Goal: Task Accomplishment & Management: Use online tool/utility

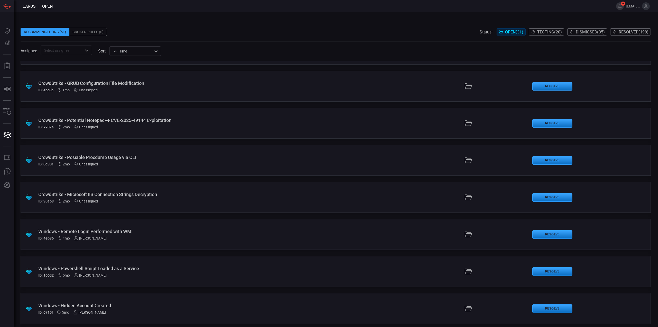
scroll to position [882, 0]
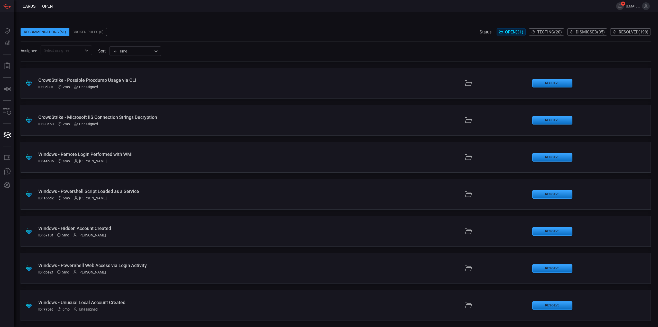
click at [151, 159] on div "ID: 4eb36 4mo [PERSON_NAME]" at bounding box center [160, 161] width 245 height 4
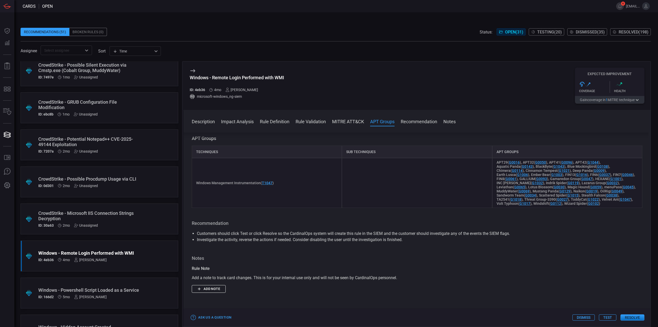
scroll to position [779, 0]
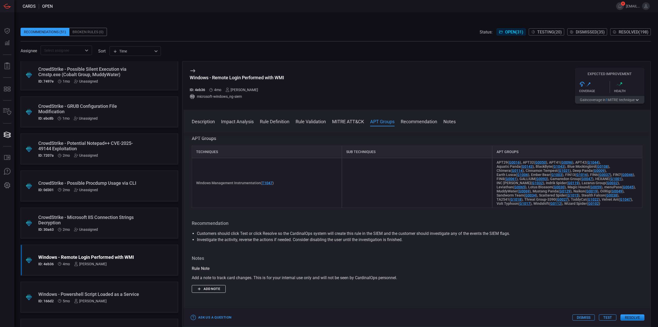
click at [126, 188] on div "ID: 0d301 2mo Unassigned" at bounding box center [89, 190] width 103 height 4
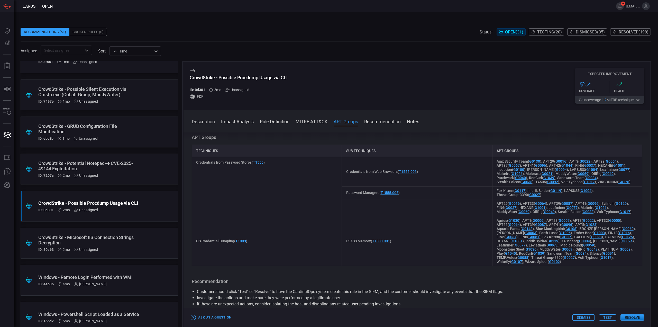
scroll to position [728, 0]
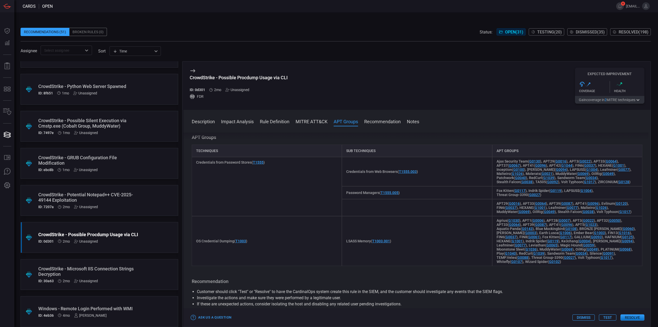
click at [115, 195] on div "CrowdStrike - Potential Notepad++ CVE-2025-49144 Exploitation" at bounding box center [89, 197] width 103 height 11
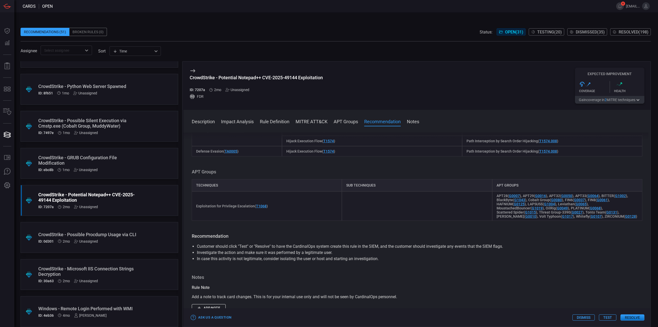
scroll to position [334, 0]
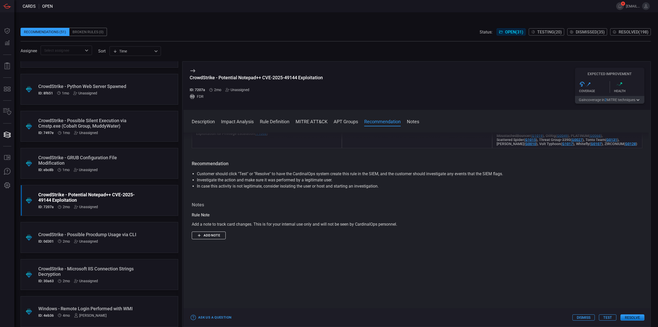
click at [110, 161] on div "CrowdStrike - GRUB Configuration File Modification" at bounding box center [89, 160] width 103 height 11
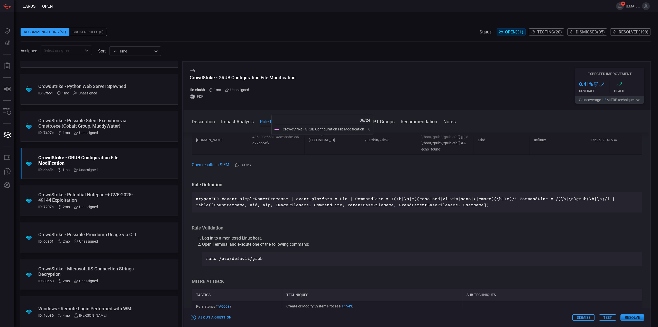
scroll to position [676, 0]
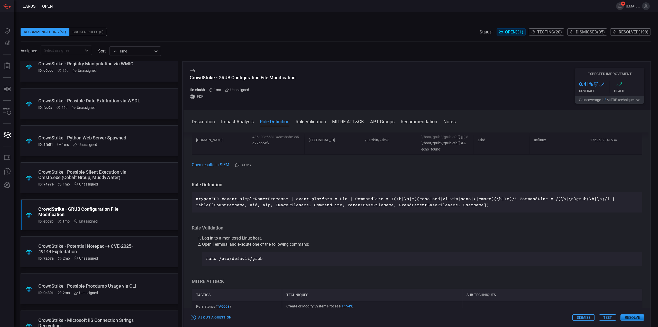
click at [114, 180] on div "CrowdStrike - Possible Silent Execution via Cmstp.exe (Cobalt Group, MuddyWater…" at bounding box center [89, 177] width 103 height 17
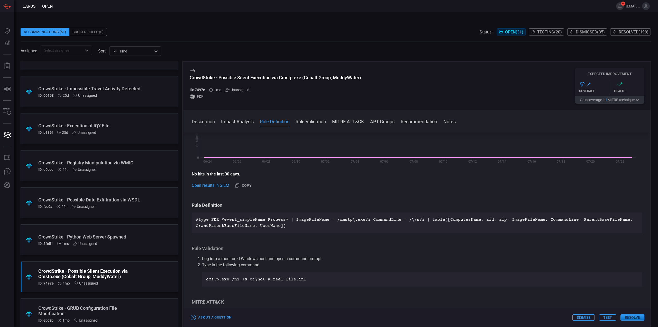
scroll to position [573, 0]
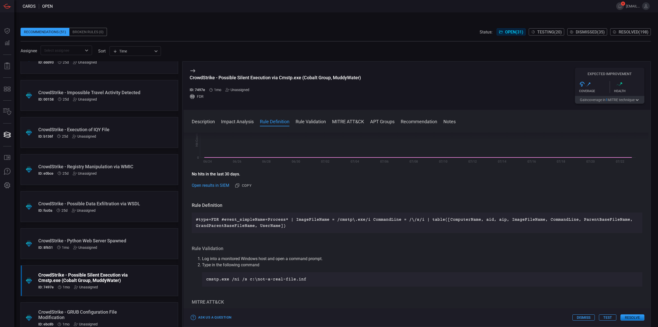
click at [121, 240] on div "CrowdStrike - Python Web Server Spawned" at bounding box center [89, 240] width 103 height 5
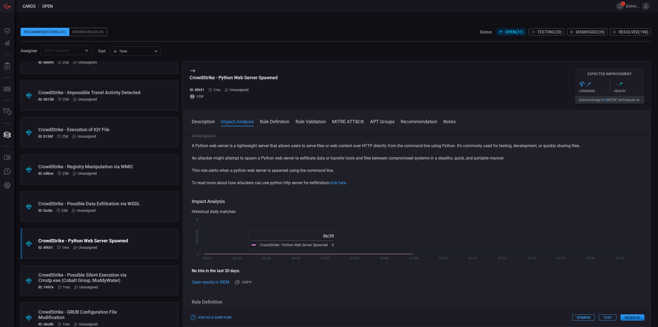
scroll to position [103, 0]
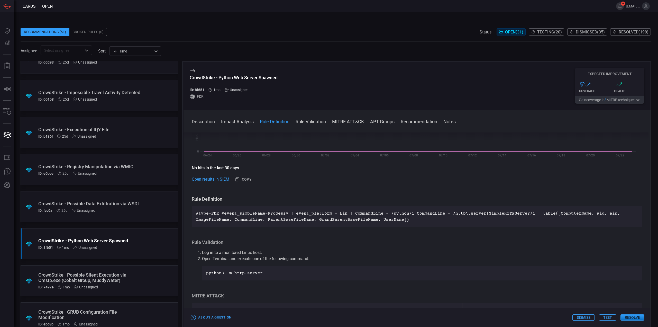
click at [131, 276] on div "CrowdStrike - Possible Silent Execution via Cmstp.exe (Cobalt Group, MuddyWater)" at bounding box center [89, 277] width 103 height 11
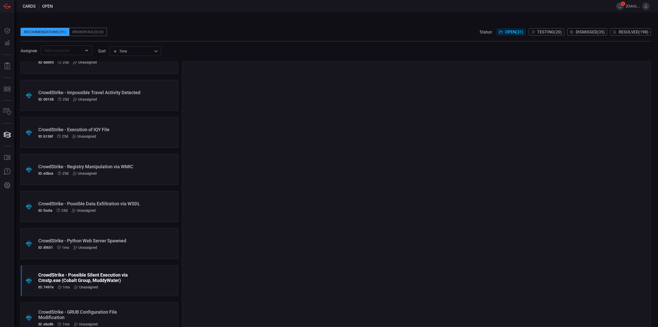
click at [106, 242] on div "CrowdStrike - Python Web Server Spawned" at bounding box center [89, 240] width 103 height 5
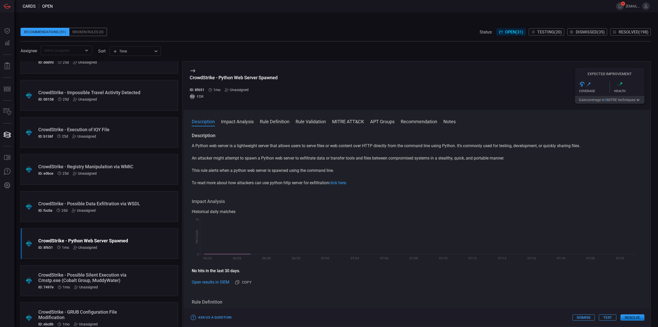
click at [108, 205] on div "CrowdStrike - Possible Data Exfiltration via WSDL" at bounding box center [89, 203] width 103 height 5
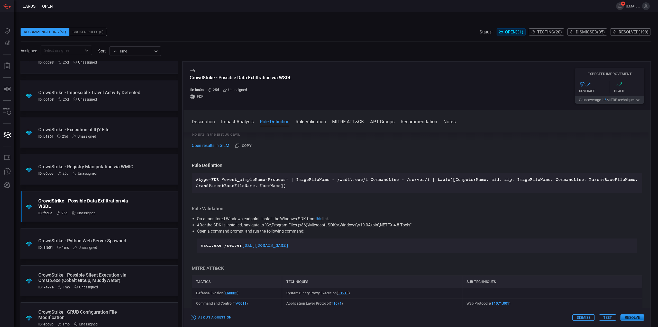
scroll to position [154, 0]
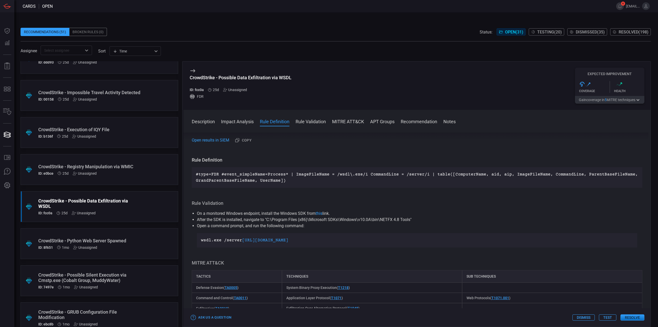
click at [121, 241] on div "CrowdStrike - Python Web Server Spawned" at bounding box center [89, 240] width 103 height 5
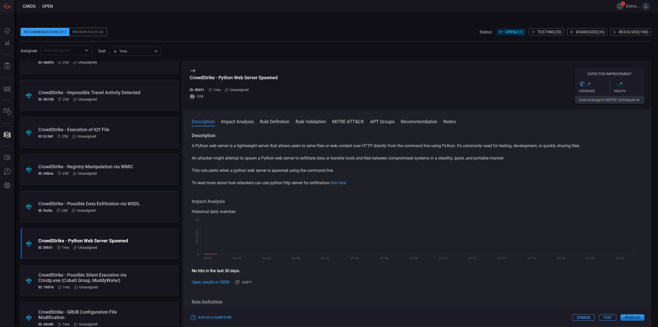
click at [129, 275] on div "CrowdStrike - Possible Silent Execution via Cmstp.exe (Cobalt Group, MuddyWater)" at bounding box center [89, 277] width 103 height 11
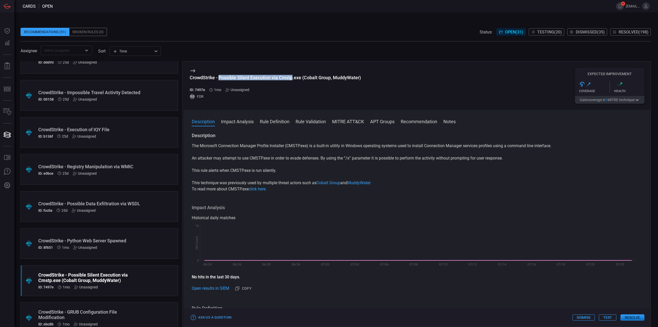
drag, startPoint x: 219, startPoint y: 78, endPoint x: 292, endPoint y: 78, distance: 72.7
click at [292, 78] on div "CrowdStrike - Possible Silent Execution via Cmstp.exe (Cobalt Group, MuddyWater)" at bounding box center [275, 77] width 171 height 5
click at [300, 92] on div "ID: 7497e 1mo Unassigned" at bounding box center [275, 90] width 171 height 4
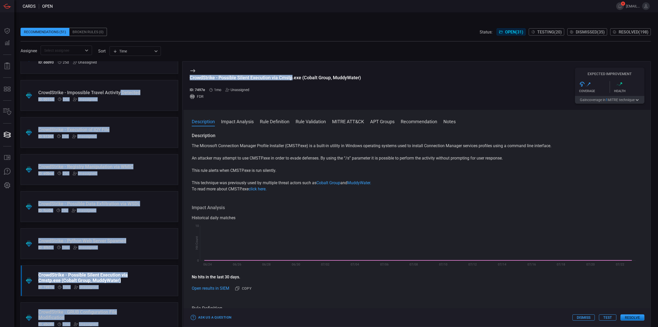
drag, startPoint x: 292, startPoint y: 78, endPoint x: 178, endPoint y: 79, distance: 113.6
click at [178, 79] on div ".suggested_cards_icon{fill:url(#suggested_cards_icon);} CrowdStrike - Active Di…" at bounding box center [336, 194] width 630 height 266
click at [276, 79] on div "CrowdStrike - Possible Silent Execution via Cmstp.exe (Cobalt Group, MuddyWater)" at bounding box center [275, 77] width 171 height 5
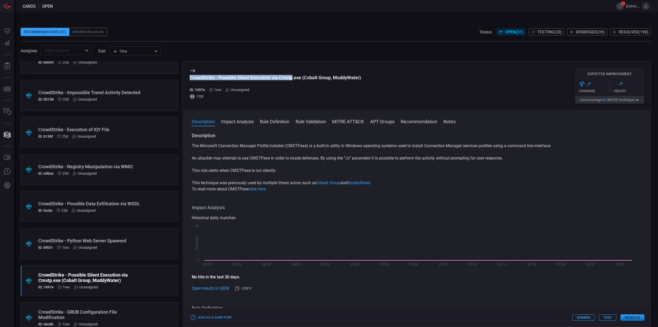
drag, startPoint x: 293, startPoint y: 78, endPoint x: 190, endPoint y: 76, distance: 102.6
click at [190, 76] on div "CrowdStrike - Possible Silent Execution via Cmstp.exe (Cobalt Group, MuddyWater)" at bounding box center [275, 77] width 171 height 5
copy div "CrowdStrike - Possible Silent Execution via Cmstp"
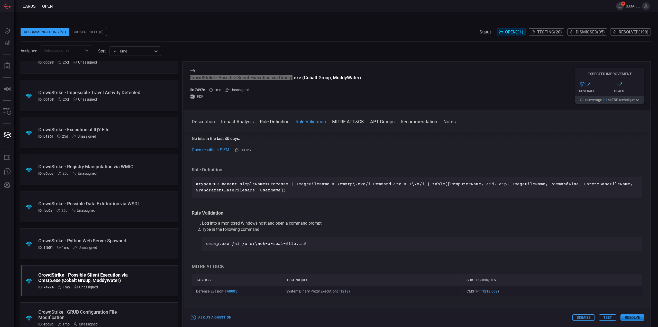
scroll to position [206, 0]
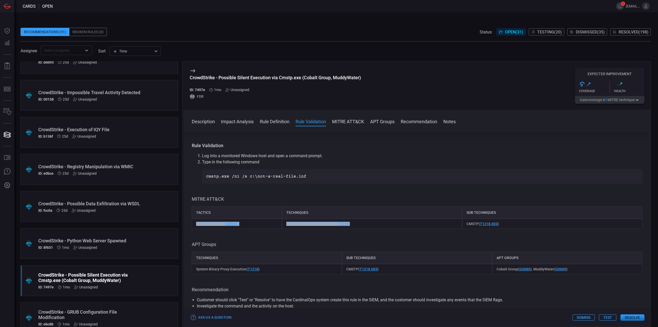
drag, startPoint x: 333, startPoint y: 223, endPoint x: 186, endPoint y: 224, distance: 147.3
click at [186, 224] on div "Description The Microsoft Connection Manager Profile Installer (CMSTP.exe) is a…" at bounding box center [417, 228] width 467 height 192
copy div "Defense Evasion ( TA0005 ) System Binary Proxy Execution ( T1218 )"
click at [299, 236] on div "Description The Microsoft Connection Manager Profile Installer (CMSTP.exe) is a…" at bounding box center [417, 228] width 467 height 192
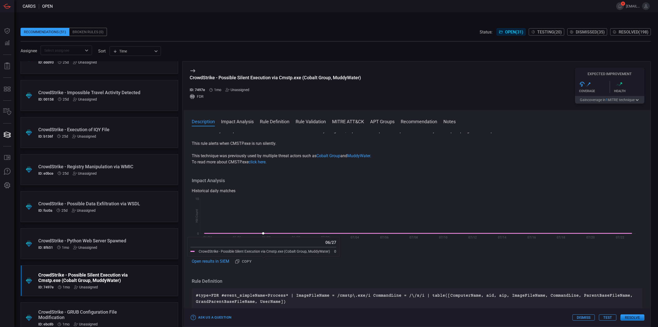
scroll to position [0, 0]
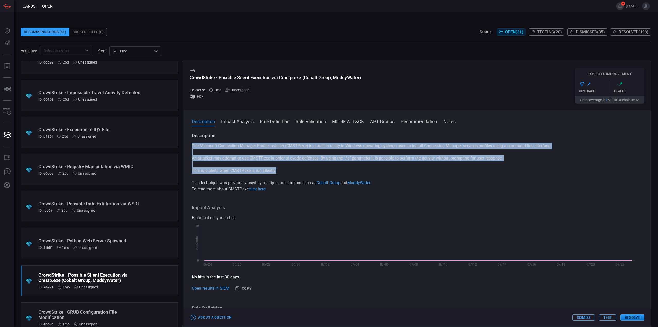
drag, startPoint x: 289, startPoint y: 174, endPoint x: 191, endPoint y: 147, distance: 102.0
click at [191, 147] on div "Description The Microsoft Connection Manager Profile Installer (CMSTP.exe) is a…" at bounding box center [417, 228] width 467 height 192
copy div "The Microsoft Connection Manager Profile Installer (CMSTP.exe) is a built-in ut…"
click at [319, 165] on div "The Microsoft Connection Manager Profile Installer (CMSTP.exe) is a built-in ut…" at bounding box center [417, 167] width 451 height 49
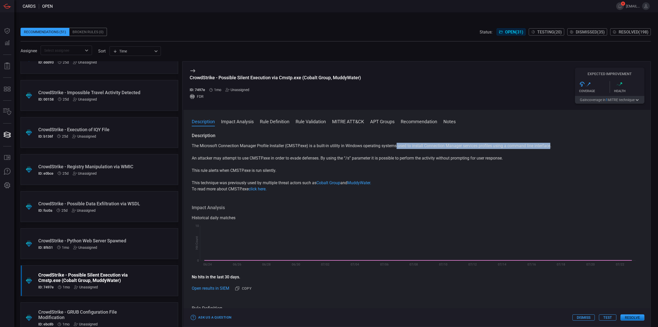
drag, startPoint x: 398, startPoint y: 148, endPoint x: 432, endPoint y: 145, distance: 34.9
click at [552, 147] on p "The Microsoft Connection Manager Profile Installer (CMSTP.exe) is a built-in ut…" at bounding box center [417, 146] width 451 height 6
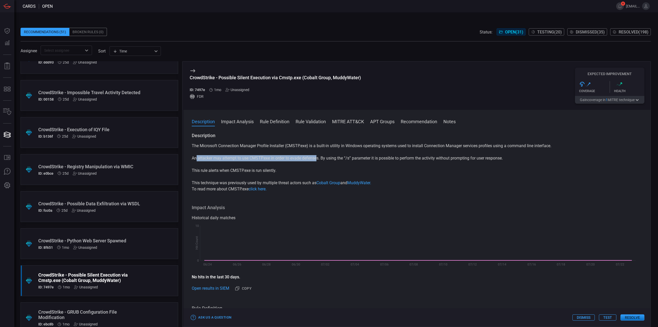
drag, startPoint x: 197, startPoint y: 158, endPoint x: 317, endPoint y: 159, distance: 120.0
click at [317, 159] on p "An attacker may attempt to use CMSTP.exe in order to evade defenses. By using t…" at bounding box center [417, 158] width 451 height 6
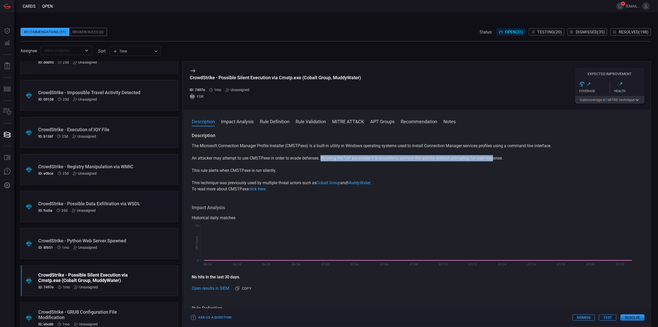
drag, startPoint x: 323, startPoint y: 158, endPoint x: 496, endPoint y: 158, distance: 173.8
click at [496, 158] on p "An attacker may attempt to use CMSTP.exe in order to evade defenses. By using t…" at bounding box center [417, 158] width 451 height 6
click at [234, 168] on p "This rule alerts when CMSTP.exe is run silently." at bounding box center [417, 170] width 451 height 6
click at [234, 169] on p "This rule alerts when CMSTP.exe is run silently." at bounding box center [417, 170] width 451 height 6
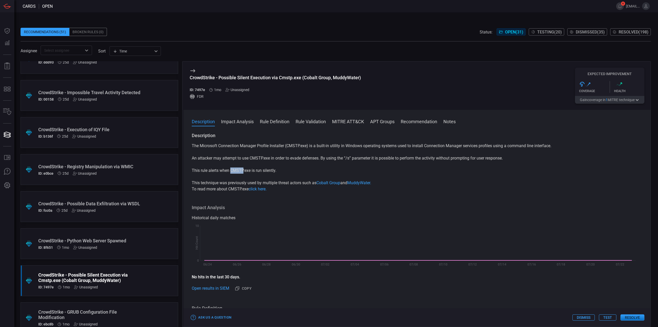
copy p "CMSTP"
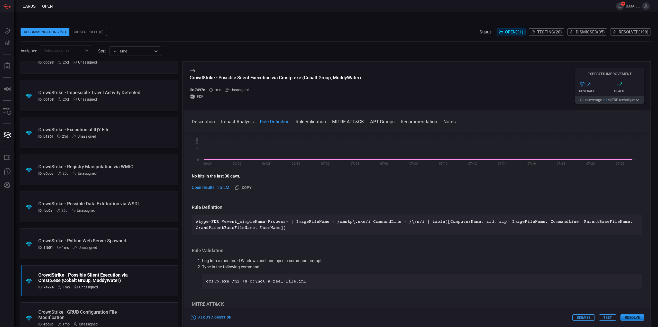
scroll to position [129, 0]
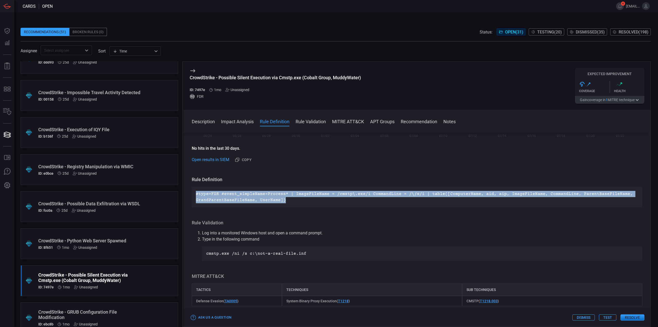
drag, startPoint x: 298, startPoint y: 201, endPoint x: 271, endPoint y: 62, distance: 142.0
click at [196, 193] on div "#type=FDR #event_simpleName=Process* | ImageFileName = /cmstp\.exe/i CommandLin…" at bounding box center [417, 197] width 451 height 21
copy p "#type=FDR #event_simpleName=Process* | ImageFileName = /cmstp\.exe/i CommandLin…"
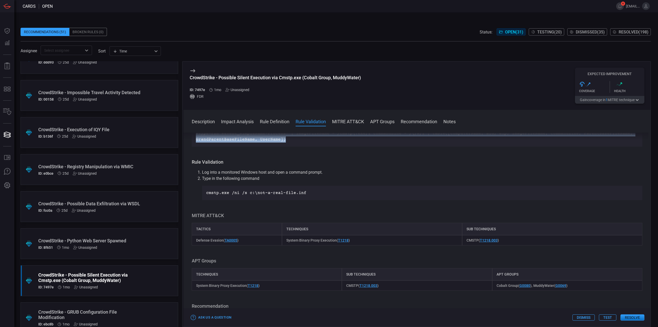
scroll to position [180, 0]
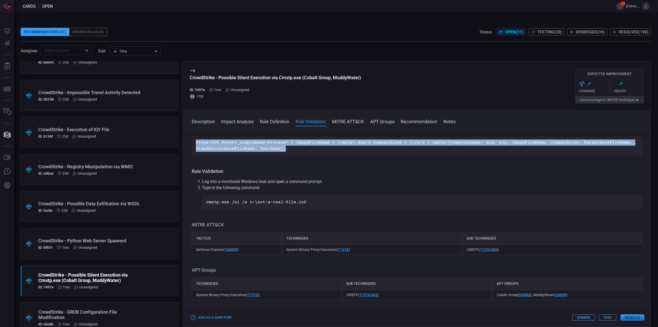
click at [607, 316] on button "Test" at bounding box center [607, 317] width 17 height 6
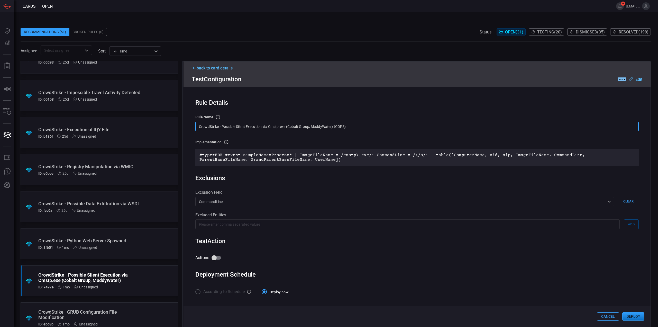
drag, startPoint x: 367, startPoint y: 127, endPoint x: 181, endPoint y: 123, distance: 186.7
click at [181, 123] on div ".suggested_cards_icon{fill:url(#suggested_cards_icon);} CrowdStrike - Active Di…" at bounding box center [336, 194] width 630 height 266
click at [293, 124] on input "CrowdStrike - Possible Silent Execution via Cmstp.exe (Cobalt Group, MuddyWater…" at bounding box center [416, 127] width 443 height 10
drag, startPoint x: 335, startPoint y: 126, endPoint x: 280, endPoint y: 127, distance: 54.8
click at [280, 127] on input "CrowdStrike - Possible Silent Execution via Cmstp.exe (Cobalt Group, MuddyWater…" at bounding box center [416, 127] width 443 height 10
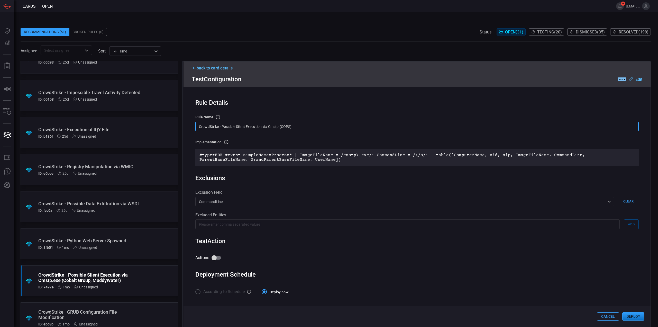
drag, startPoint x: 298, startPoint y: 127, endPoint x: 175, endPoint y: 123, distance: 122.9
click at [175, 123] on div ".suggested_cards_icon{fill:url(#suggested_cards_icon);} CrowdStrike - Active Di…" at bounding box center [336, 194] width 630 height 266
type input "CrowdStrike - Possible Silent Execution via Cmstp (COPS)"
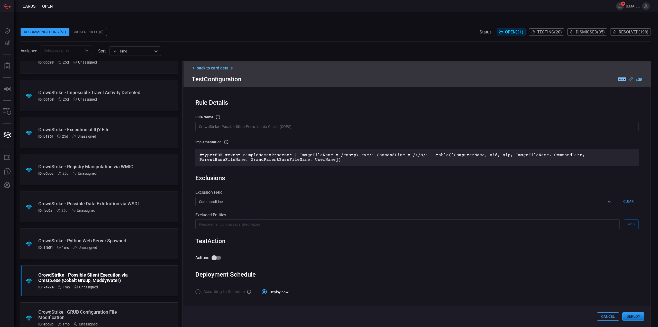
click at [315, 130] on input "CrowdStrike - Possible Silent Execution via Cmstp (COPS)" at bounding box center [416, 127] width 443 height 10
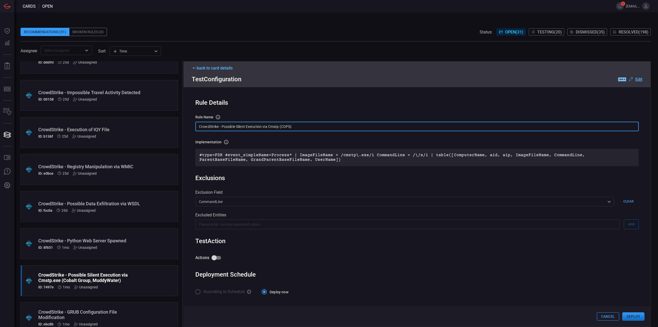
drag, startPoint x: 302, startPoint y: 126, endPoint x: 185, endPoint y: 127, distance: 117.0
click at [185, 127] on div "Rule Details rule Name Name of the rule that will be created in the SIEM. Crowd…" at bounding box center [417, 204] width 467 height 235
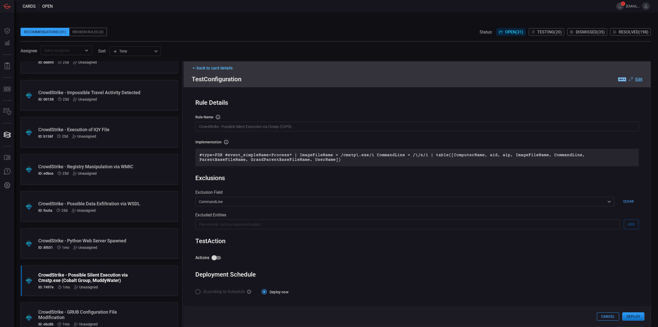
click at [216, 258] on input "Actions" at bounding box center [213, 258] width 29 height 10
checkbox input "true"
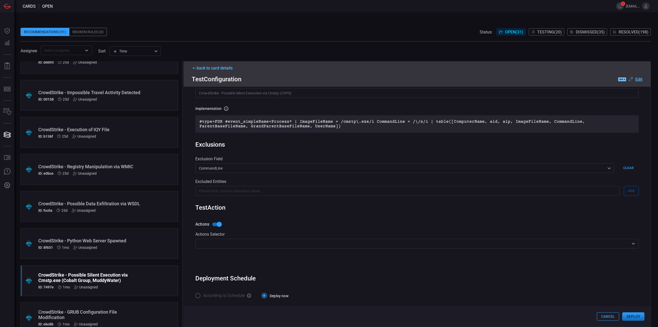
click at [321, 243] on input "text" at bounding box center [413, 243] width 432 height 6
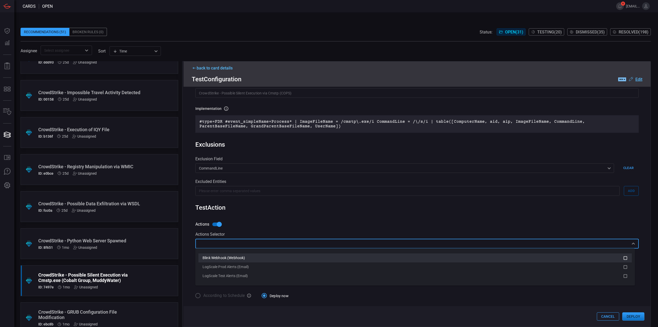
click at [316, 257] on div "Blink Webhook (Webhook)" at bounding box center [413, 257] width 421 height 5
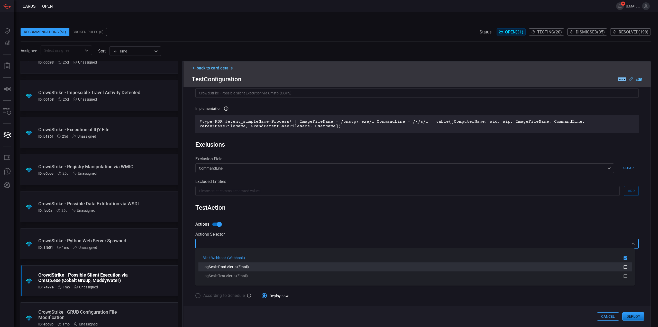
click at [306, 267] on div "LogScale Prod Alerts (Email)" at bounding box center [413, 266] width 421 height 5
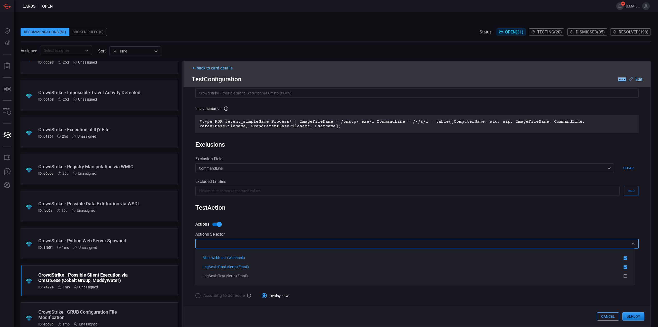
click at [348, 215] on div "Rule Details rule Name Name of the rule that will be created in the SIEM. Crowd…" at bounding box center [417, 207] width 467 height 240
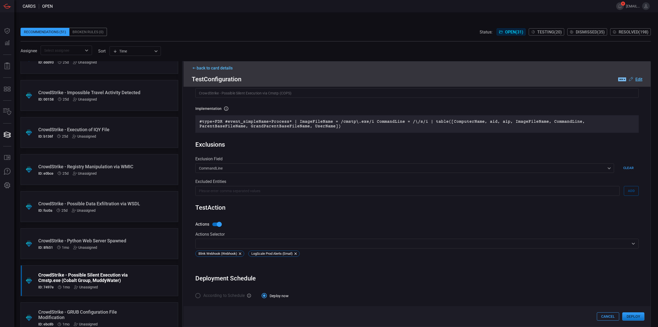
click at [643, 318] on button "Deploy" at bounding box center [633, 316] width 22 height 8
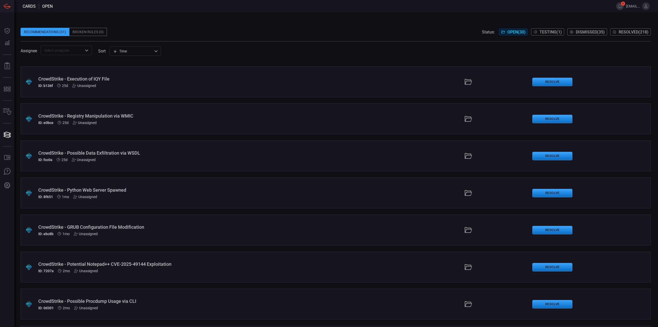
scroll to position [614, 0]
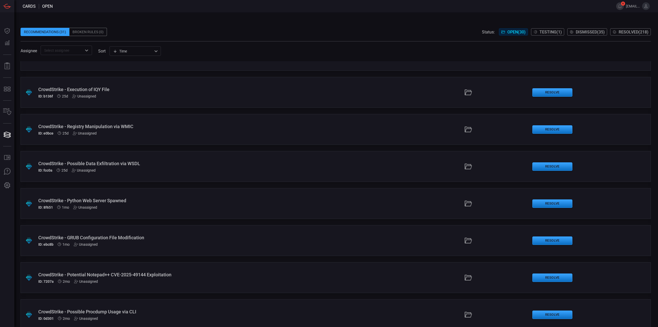
click at [163, 209] on div ".suggested_cards_icon{fill:url(#suggested_cards_icon);} CrowdStrike - Python We…" at bounding box center [336, 203] width 630 height 31
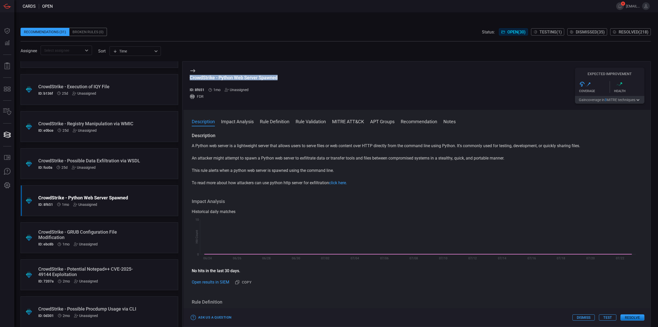
drag, startPoint x: 285, startPoint y: 77, endPoint x: 190, endPoint y: 79, distance: 95.1
click at [188, 77] on div "CrowdStrike - Python Web Server Spawned ID: 8f651 1mo Unassigned FDR Expected I…" at bounding box center [417, 85] width 467 height 48
copy div "CrowdStrike - Python Web Server Spawned"
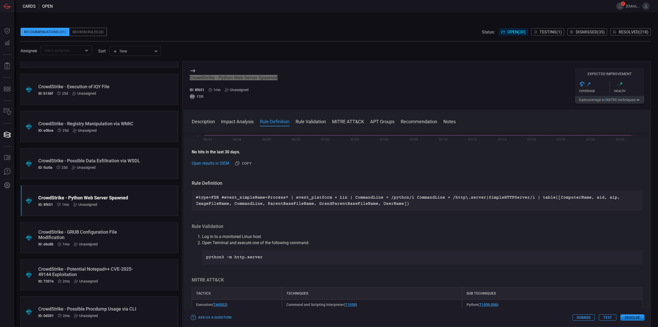
scroll to position [180, 0]
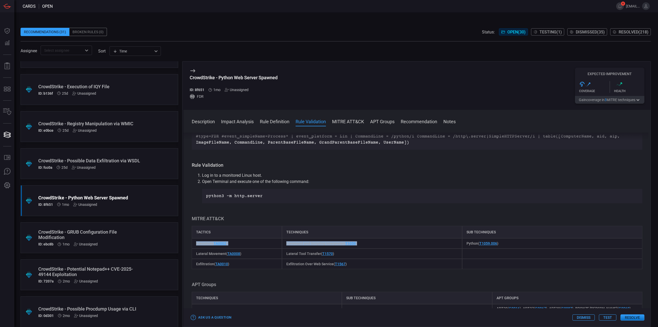
drag, startPoint x: 366, startPoint y: 243, endPoint x: 191, endPoint y: 242, distance: 175.0
click at [191, 242] on div "Description A Python web server is a lightweight server that allows users to se…" at bounding box center [417, 228] width 467 height 192
copy div "Execution ( TA0002 ) Command and Scripting Interpreter ( T1059 )"
click at [259, 259] on div "Lateral Movement ( TA0008 )" at bounding box center [237, 253] width 90 height 10
drag, startPoint x: 357, startPoint y: 264, endPoint x: 194, endPoint y: 262, distance: 162.7
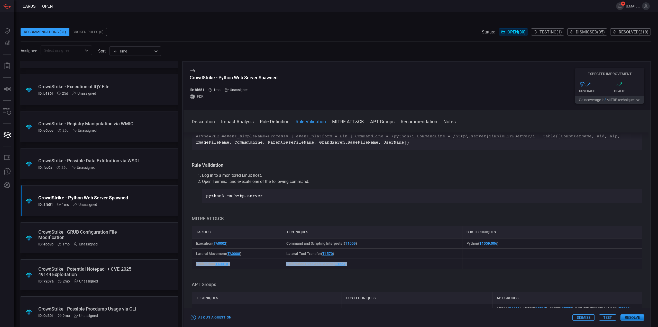
click at [194, 262] on div "Exfiltration ( TA0010 ) Exfiltration Over Web Service ( T1567 )" at bounding box center [417, 264] width 451 height 10
copy div "Exfiltration ( TA0010 ) Exfiltration Over Web Service ( T1567 )"
click at [354, 269] on div "Exfiltration Over Web Service ( T1567 )" at bounding box center [372, 264] width 180 height 10
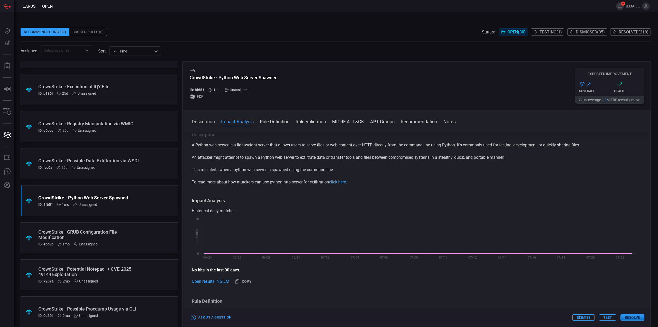
scroll to position [0, 0]
click at [340, 174] on p "This rule alerts when a python web server is spawned using the command line." at bounding box center [417, 170] width 451 height 6
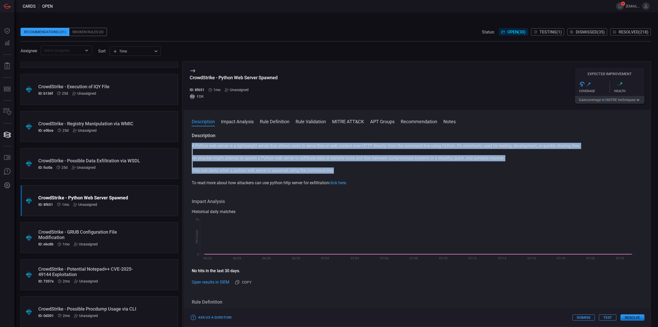
drag, startPoint x: 337, startPoint y: 172, endPoint x: 190, endPoint y: 148, distance: 148.5
click at [190, 148] on div "Description A Python web server is a lightweight server that allows users to se…" at bounding box center [417, 228] width 467 height 192
copy div "A Python web server is a lightweight server that allows users to serve files or…"
click at [377, 217] on icon "Created with Highcharts 10.3.2 Hit Count 06/24 06/26 06/28 06/30 07/02 07/04 07…" at bounding box center [415, 240] width 447 height 47
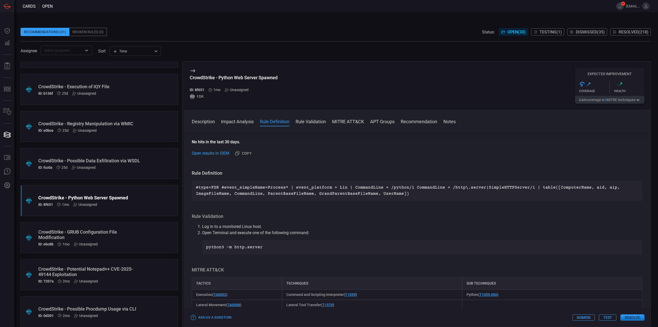
scroll to position [129, 0]
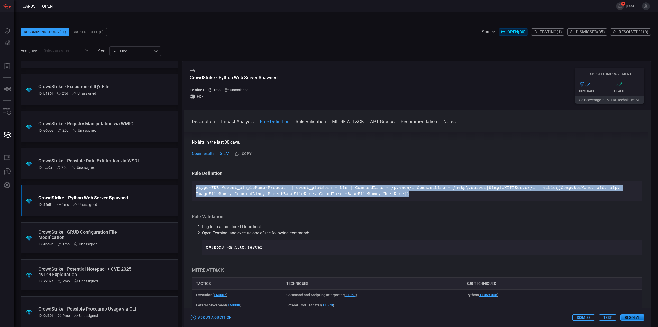
drag, startPoint x: 396, startPoint y: 194, endPoint x: 253, endPoint y: 99, distance: 171.2
click at [195, 189] on div "#type=FDR #event_simpleName=Process* | event_platform = Lin | CommandLine = /py…" at bounding box center [417, 190] width 451 height 21
copy p "#type=FDR #event_simpleName=Process* | event_platform = Lin | CommandLine = /py…"
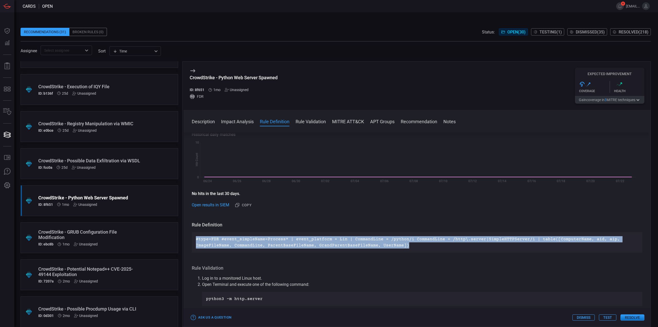
scroll to position [154, 0]
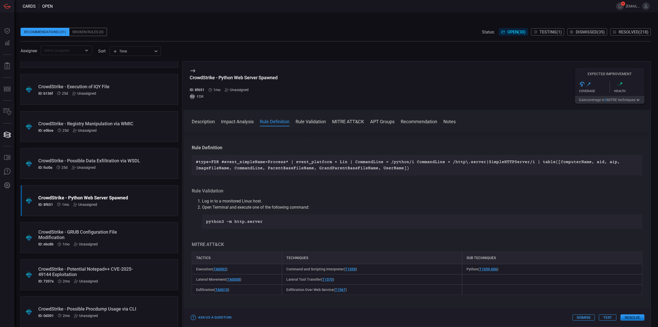
click at [261, 245] on h3 "MITRE ATT&CK" at bounding box center [417, 244] width 451 height 6
drag, startPoint x: 265, startPoint y: 220, endPoint x: 204, endPoint y: 220, distance: 61.4
click at [204, 220] on div "python3 -m http.server" at bounding box center [422, 221] width 440 height 14
click at [377, 166] on p "#type=FDR #event_simpleName=Process* | event_platform = Lin | CommandLine = /py…" at bounding box center [417, 165] width 442 height 12
click at [609, 320] on button "Test" at bounding box center [607, 317] width 17 height 6
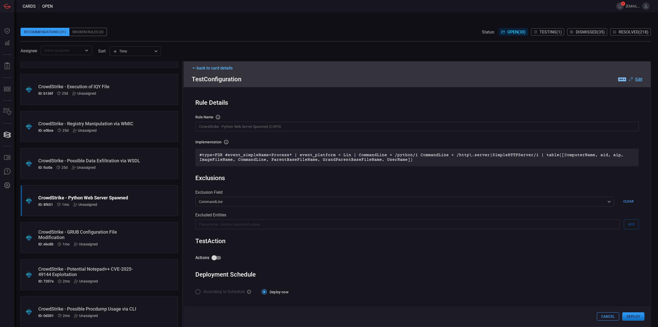
click at [638, 79] on u "Edit" at bounding box center [638, 79] width 7 height 5
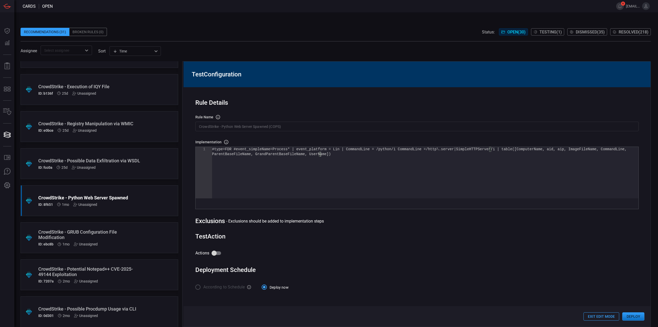
scroll to position [0, 0]
drag, startPoint x: 345, startPoint y: 165, endPoint x: 165, endPoint y: 125, distance: 184.6
click at [212, 147] on div "#type=FDR #event_simpleName=Process* | event_platf orm = Lin | CommandLine = /p…" at bounding box center [425, 175] width 426 height 56
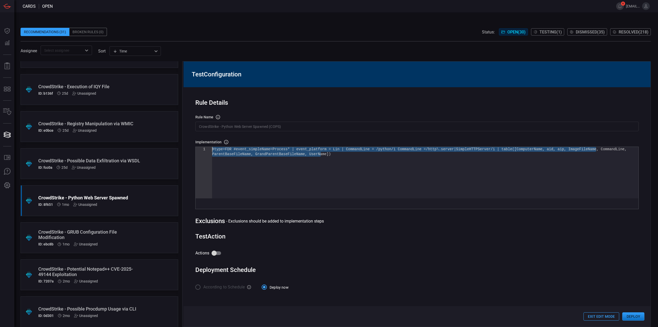
type textarea "#type=FDR #event_simpleName=Process* | event_platform = Lin | CommandLine = /py…"
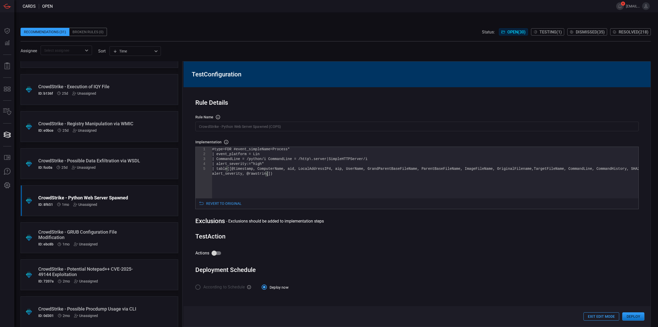
click at [210, 254] on input "Actions" at bounding box center [213, 253] width 29 height 10
checkbox input "true"
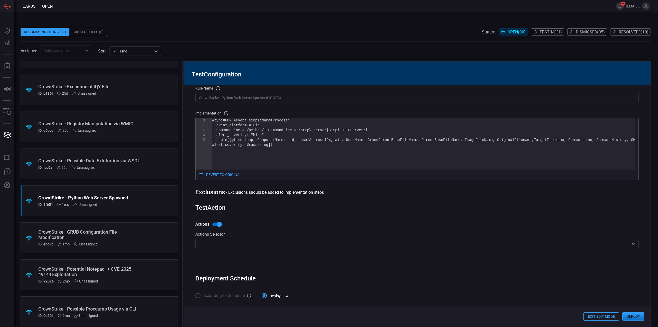
scroll to position [28, 0]
click at [240, 248] on body "Cards open 6 [EMAIL_ADDRESS][DOMAIN_NAME] Dashboard Dashboard Detections Detect…" at bounding box center [329, 163] width 658 height 327
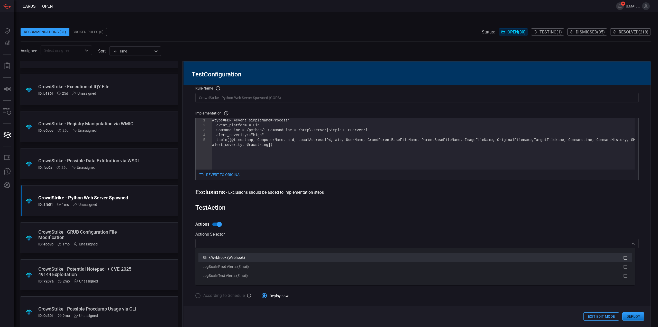
click at [241, 257] on span "Blink Webhook (Webhook)" at bounding box center [224, 257] width 42 height 4
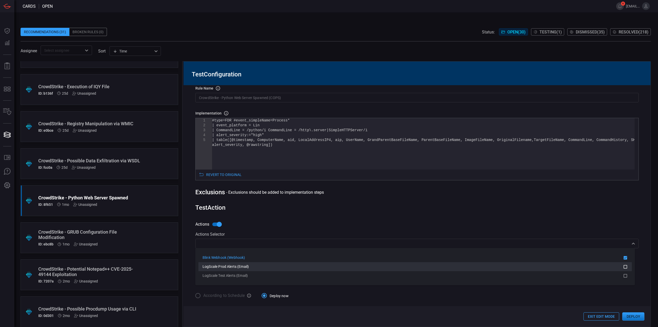
click at [243, 268] on span "LogScale Prod Alerts (Email)" at bounding box center [226, 266] width 46 height 4
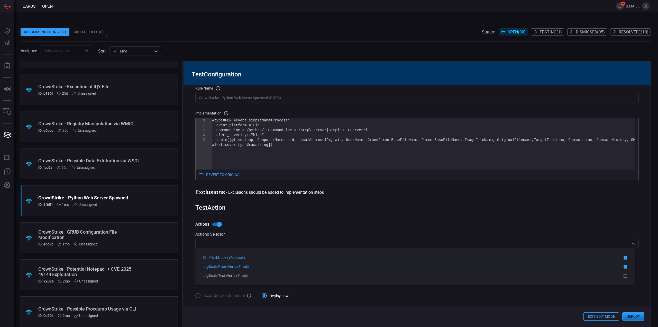
click at [306, 214] on div "Rule Details rule Name Name of the rule that will be created in the SIEM. Crowd…" at bounding box center [417, 205] width 467 height 241
click at [381, 216] on div "Rule Details rule Name Name of the rule that will be created in the SIEM. Crowd…" at bounding box center [417, 205] width 467 height 241
click at [484, 213] on div "Rule Details rule Name Name of the rule that will be created in the SIEM. Crowd…" at bounding box center [417, 205] width 467 height 241
click at [496, 213] on div "Rule Details rule Name Name of the rule that will be created in the SIEM. Crowd…" at bounding box center [417, 205] width 467 height 241
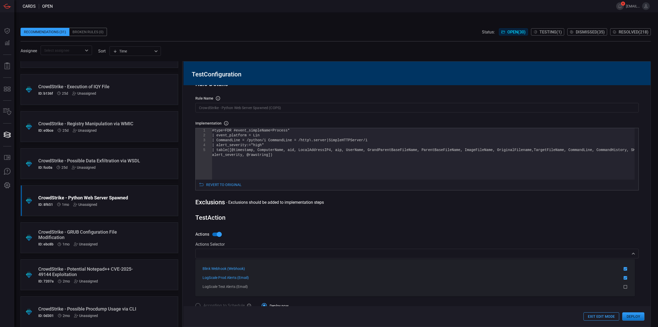
scroll to position [0, 0]
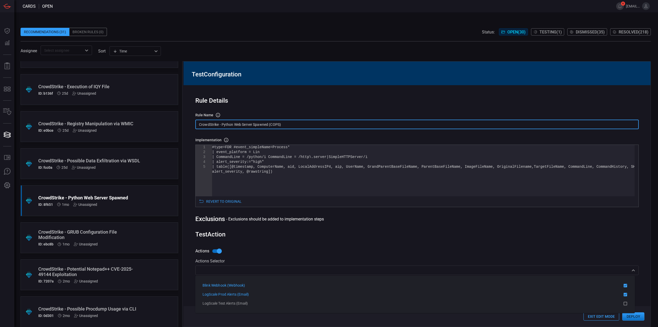
drag, startPoint x: 287, startPoint y: 125, endPoint x: 164, endPoint y: 119, distance: 123.0
click at [164, 119] on div ".suggested_cards_icon{fill:url(#suggested_cards_icon);} CrowdStrike - Active Di…" at bounding box center [336, 194] width 630 height 266
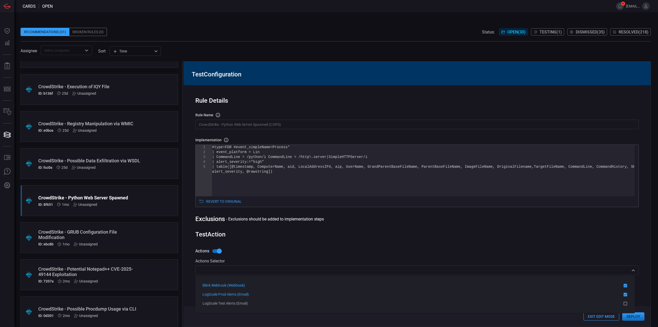
click at [276, 129] on input "CrowdStrike - Python Web Server Spawned (COPS)" at bounding box center [416, 125] width 443 height 10
click at [606, 237] on div "Test Action" at bounding box center [416, 234] width 443 height 7
click at [595, 225] on div "Rule Details rule Name Name of the rule that will be created in the SIEM. Crowd…" at bounding box center [417, 205] width 467 height 241
click at [636, 316] on button "Deploy" at bounding box center [633, 316] width 22 height 8
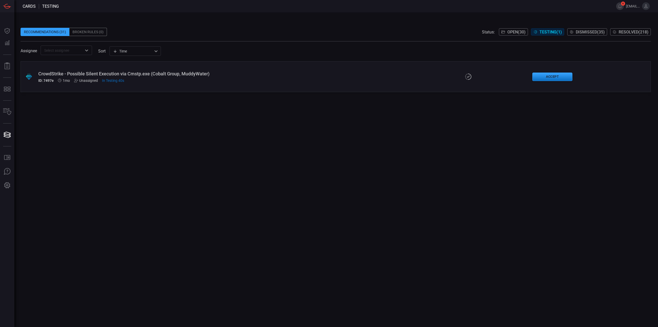
click at [123, 78] on div "CrowdStrike - Possible Silent Execution via Cmstp.exe (Cobalt Group, MuddyWater…" at bounding box center [160, 77] width 245 height 12
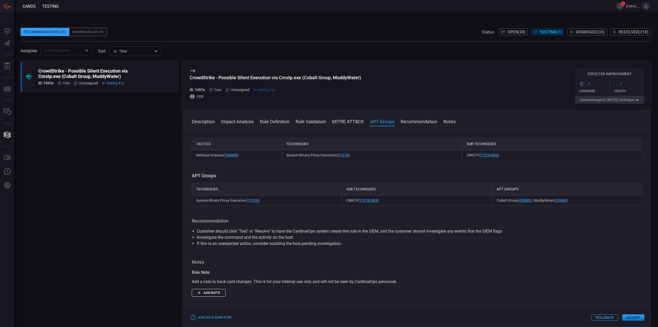
scroll to position [146, 0]
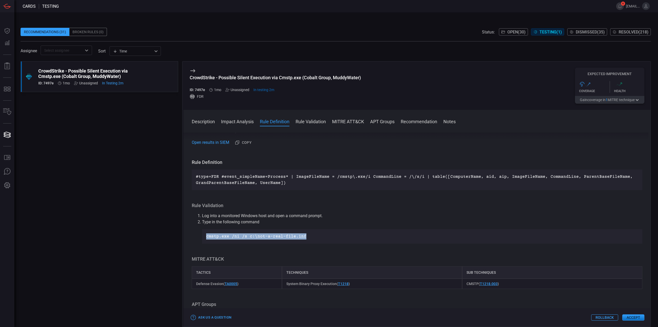
drag, startPoint x: 305, startPoint y: 236, endPoint x: 214, endPoint y: 237, distance: 90.5
click at [205, 238] on div "cmstp.exe /ni /s c:\not-a-real-file.inf" at bounding box center [422, 236] width 440 height 14
copy p "cmstp.exe /ni /s c:\not-a-real-file.inf"
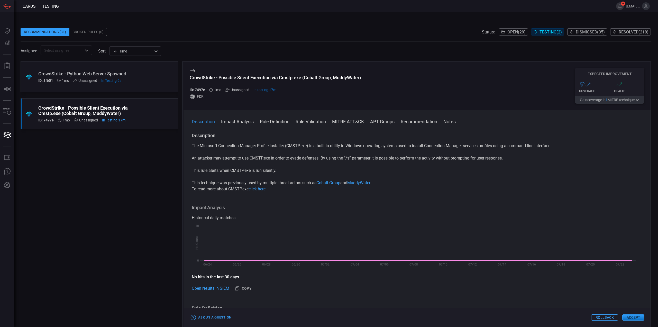
click at [125, 72] on div "CrowdStrike - Python Web Server Spawned" at bounding box center [89, 73] width 103 height 5
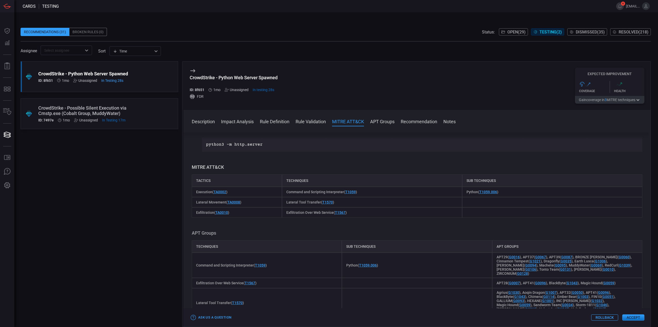
scroll to position [154, 0]
